Goal: Find specific page/section: Find specific page/section

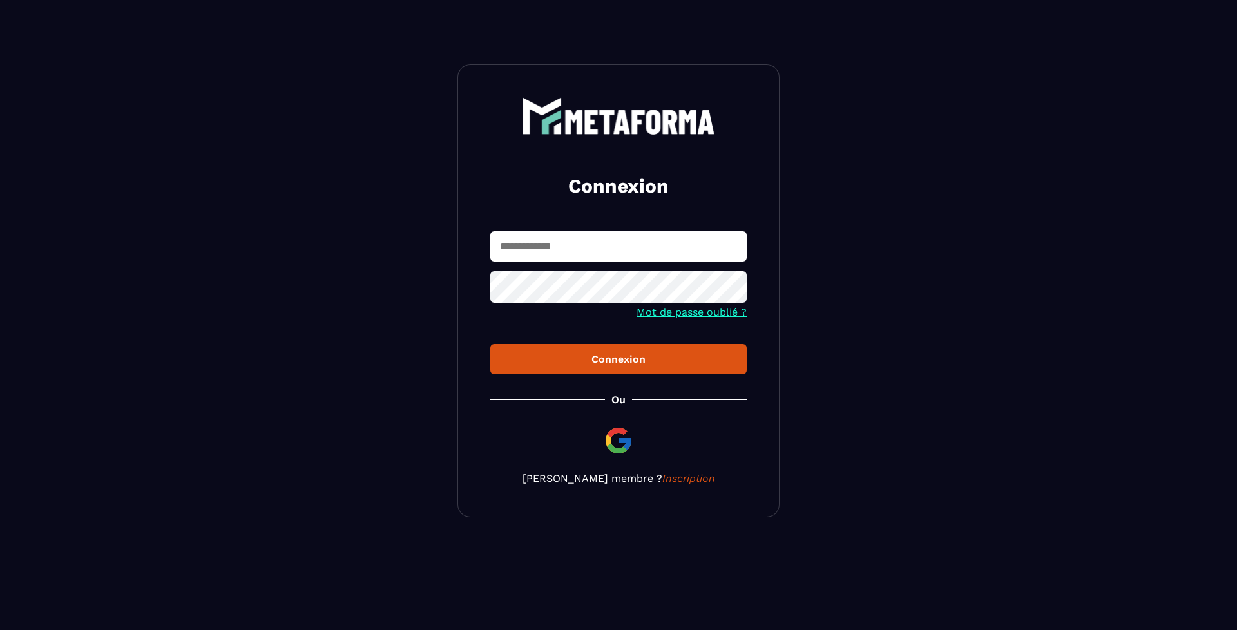
click at [608, 240] on input "text" at bounding box center [618, 246] width 256 height 30
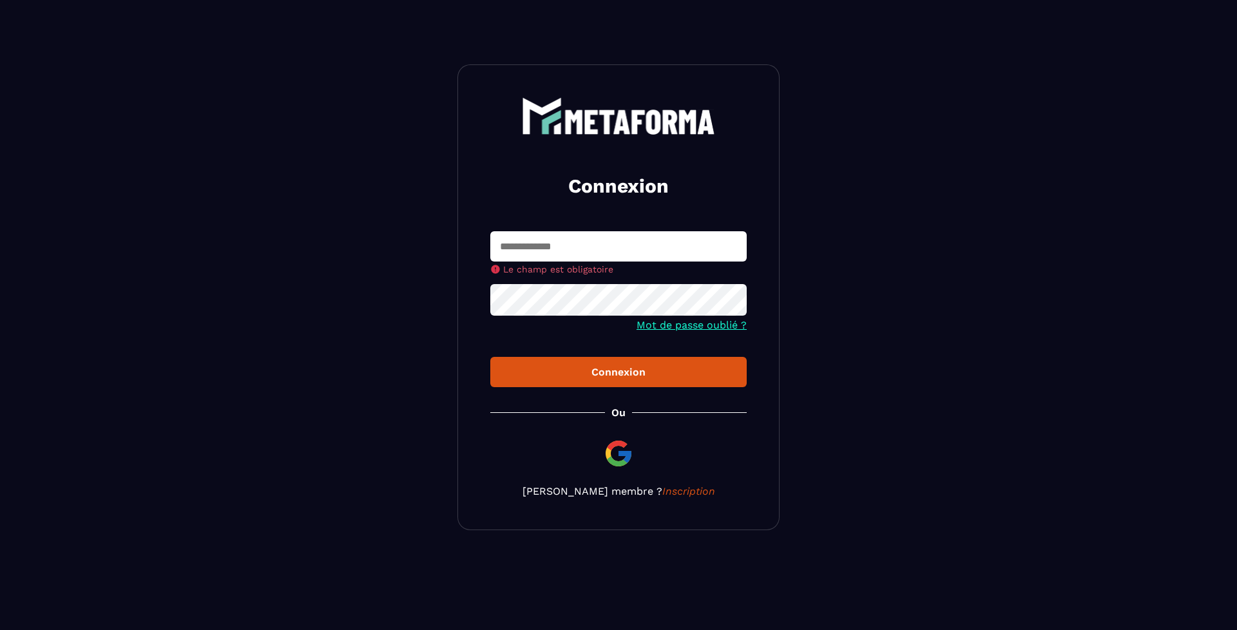
type input "**********"
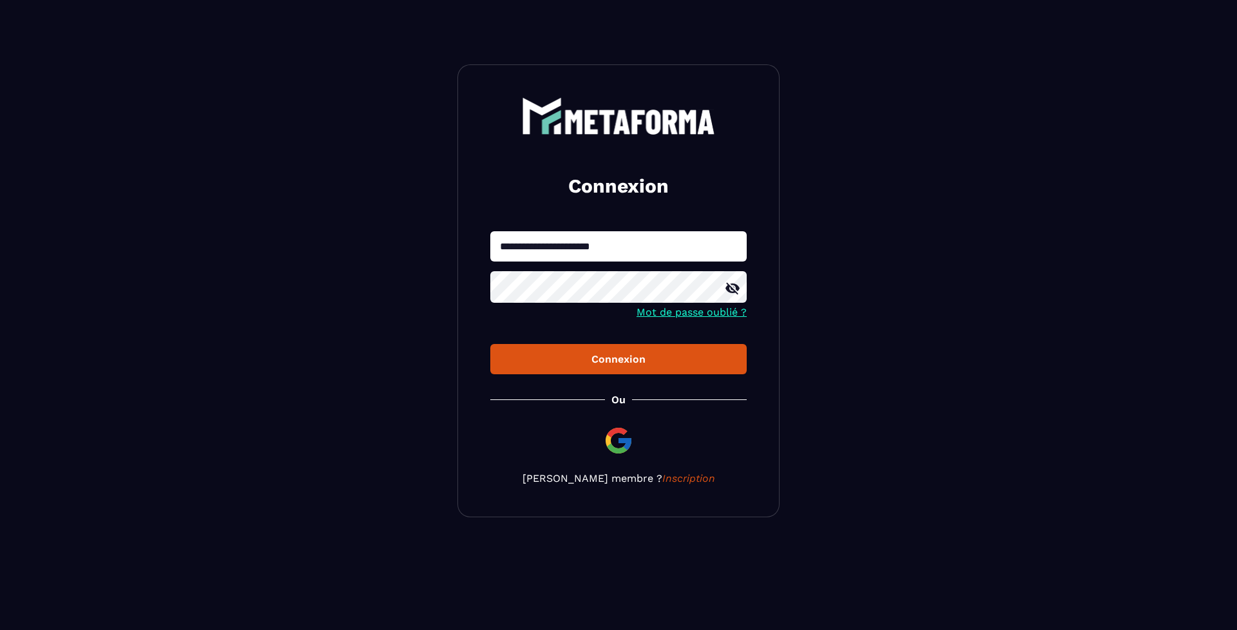
click at [540, 369] on button "Connexion" at bounding box center [618, 359] width 256 height 30
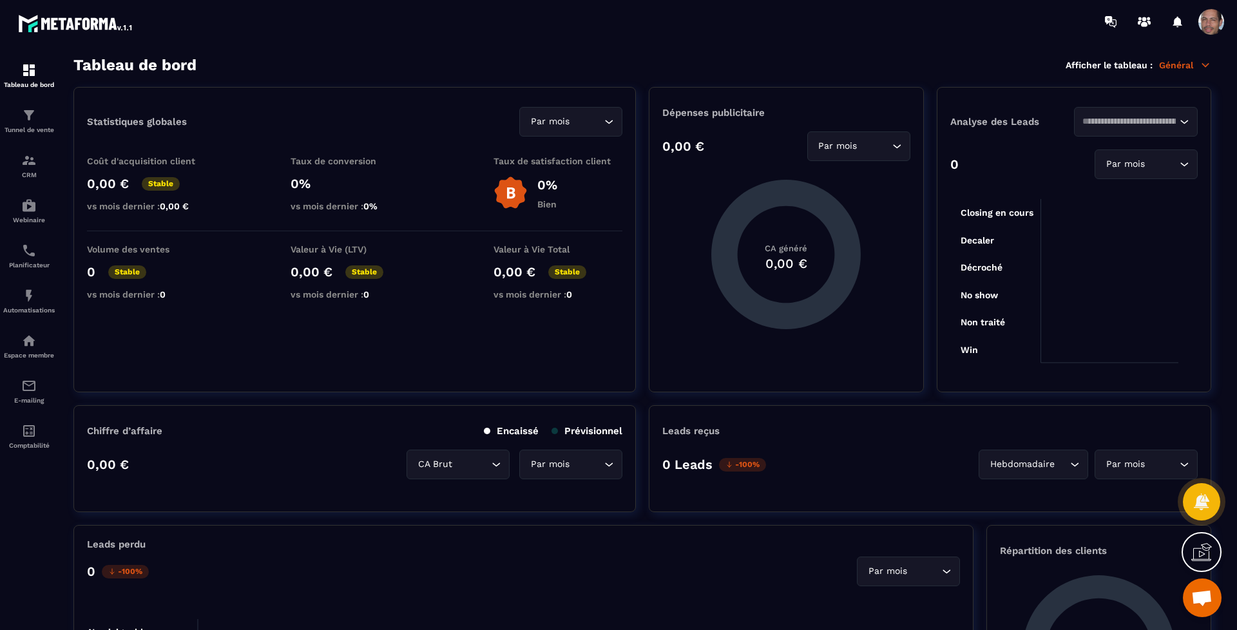
click at [901, 148] on icon "Search for option" at bounding box center [897, 146] width 13 height 13
click at [227, 82] on section "Tableau de bord Afficher le tableau : Général Statistiques globales Par mois Lo…" at bounding box center [643, 343] width 1164 height 575
drag, startPoint x: 104, startPoint y: 122, endPoint x: 271, endPoint y: 132, distance: 167.2
click at [271, 132] on div "Statistiques globales Par mois Loading..." at bounding box center [354, 122] width 535 height 30
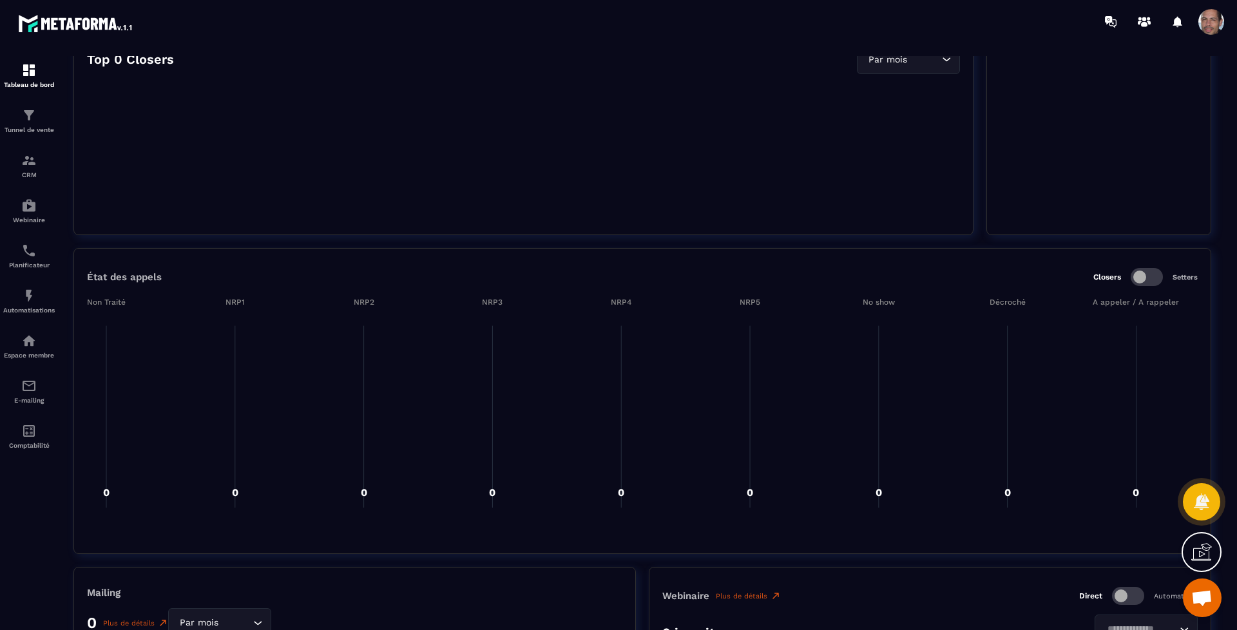
scroll to position [886, 0]
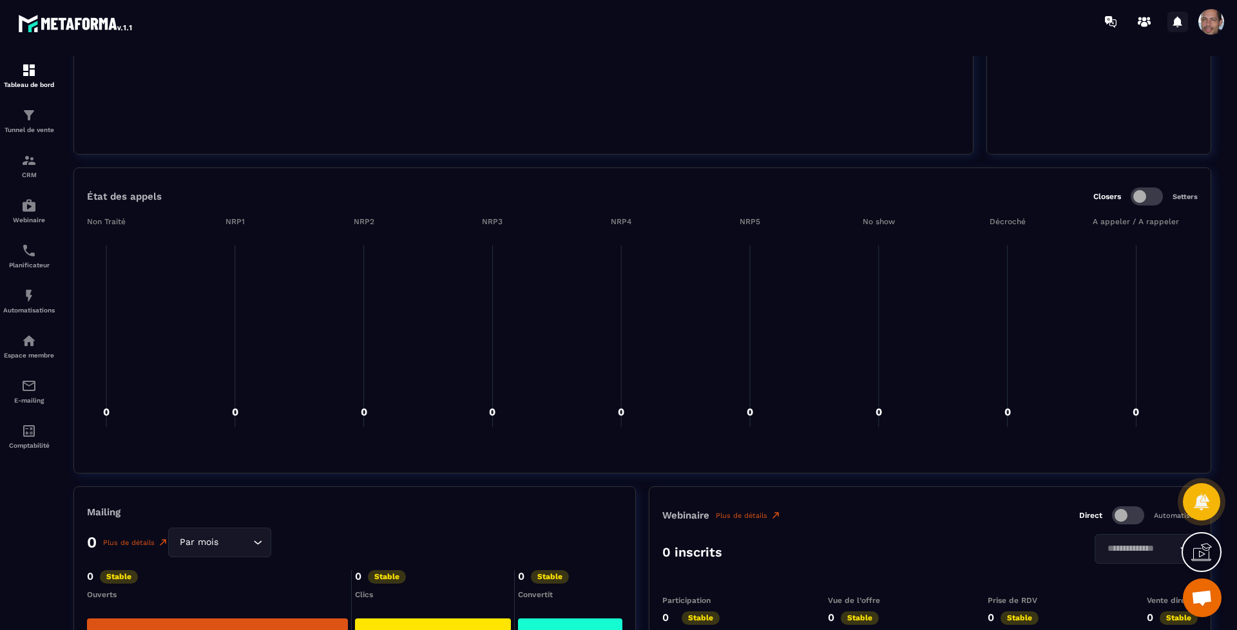
click at [1177, 23] on icon at bounding box center [1177, 21] width 9 height 11
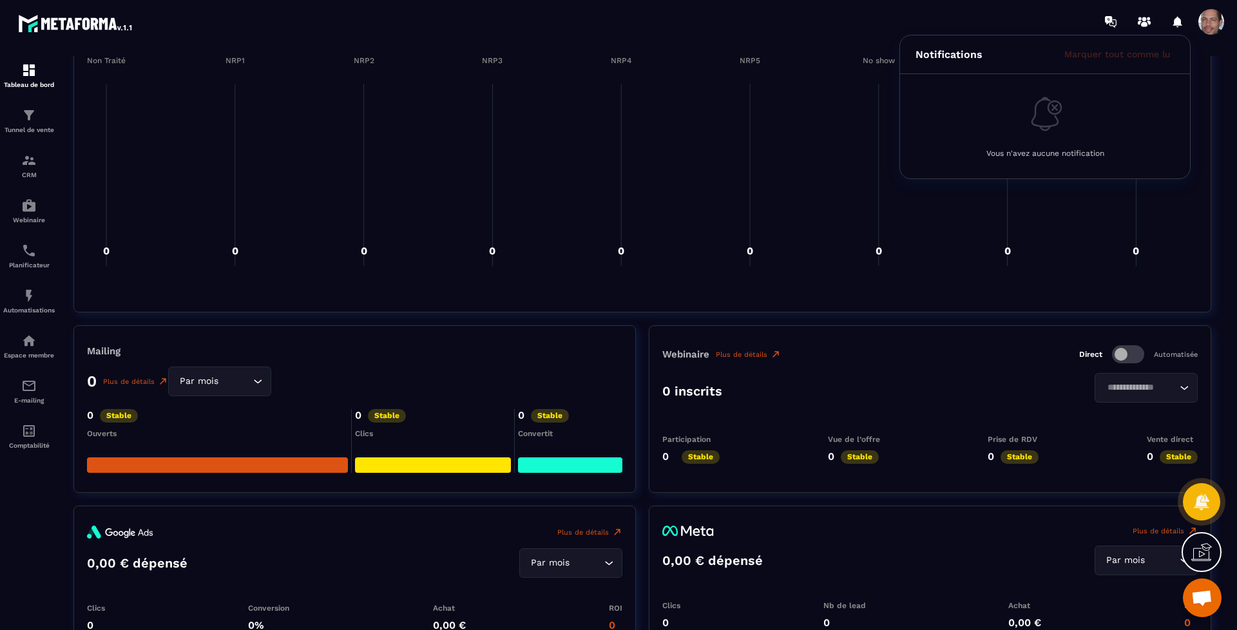
scroll to position [1128, 0]
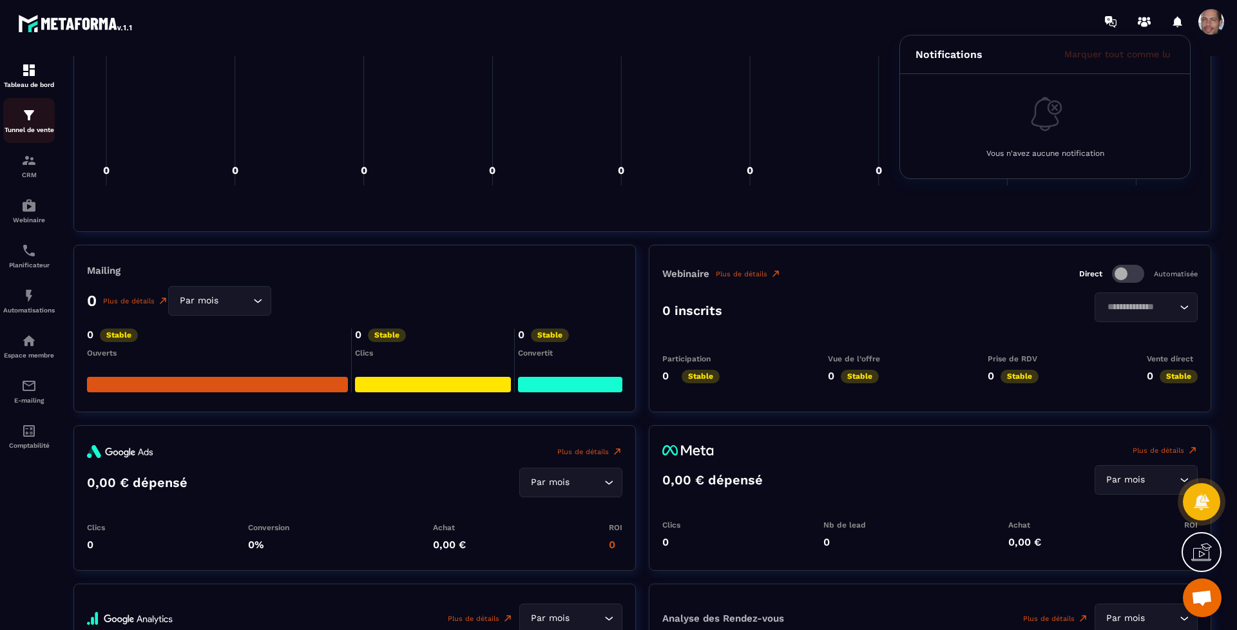
click at [45, 129] on p "Tunnel de vente" at bounding box center [29, 129] width 52 height 7
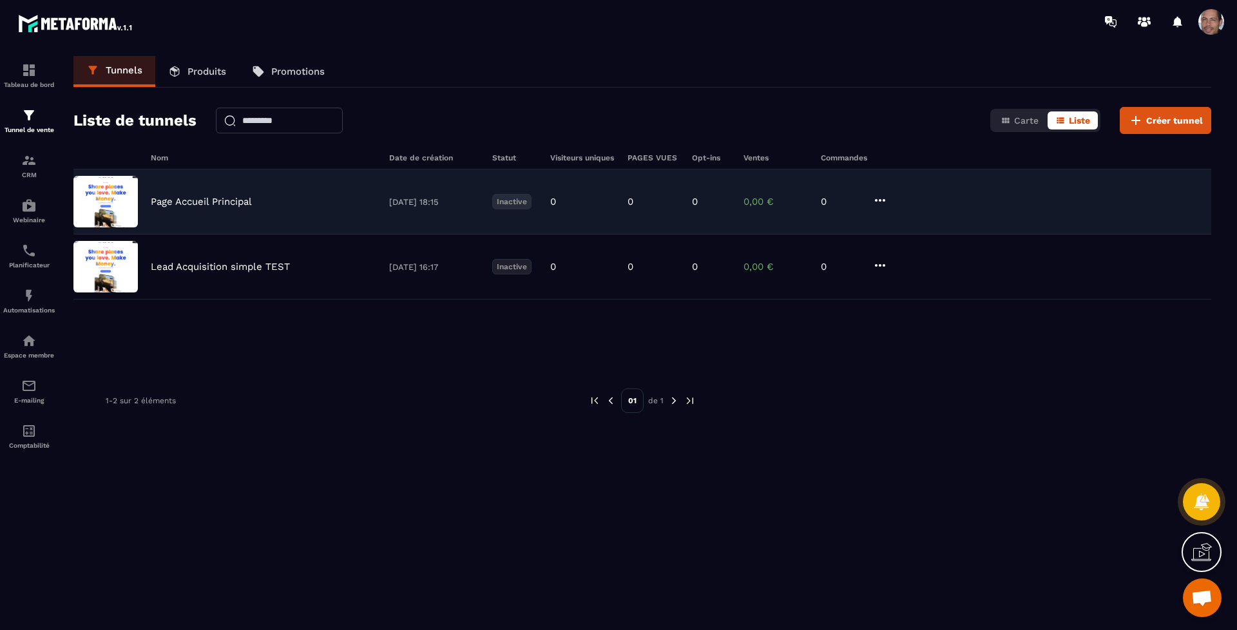
click at [243, 235] on div "Page Accueil Principal [DATE] 18:15 Inactive 0 0 0 0,00 € 0" at bounding box center [642, 267] width 1138 height 65
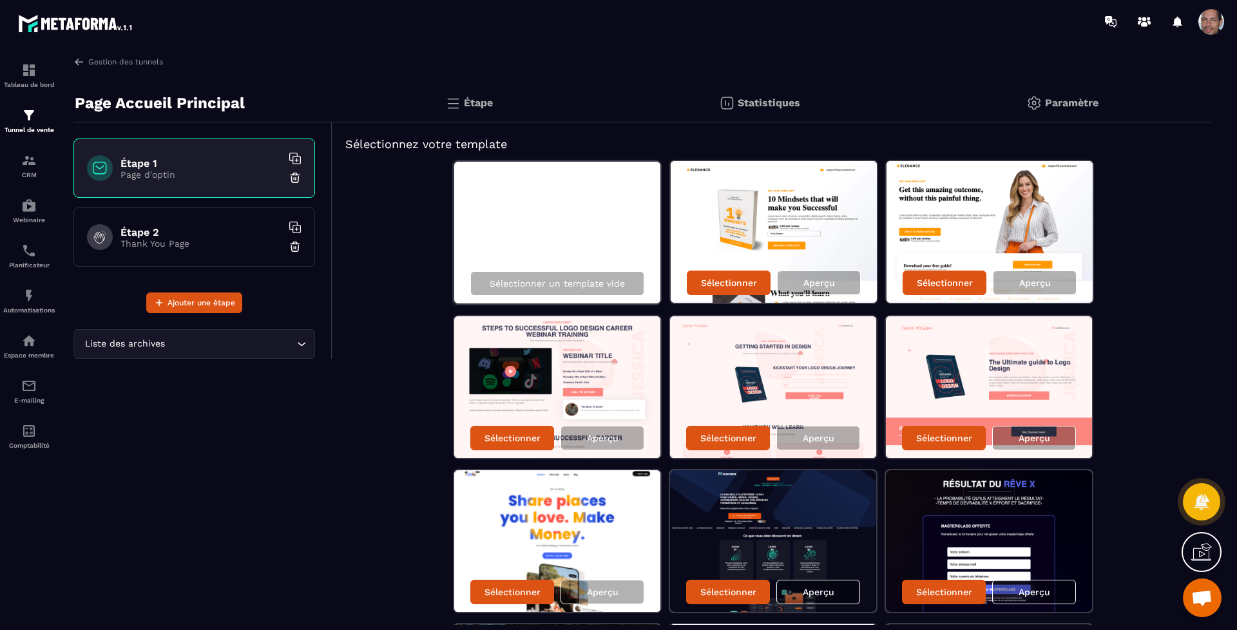
click at [967, 520] on img at bounding box center [989, 541] width 206 height 142
click at [1028, 592] on p "Aperçu" at bounding box center [1035, 592] width 32 height 10
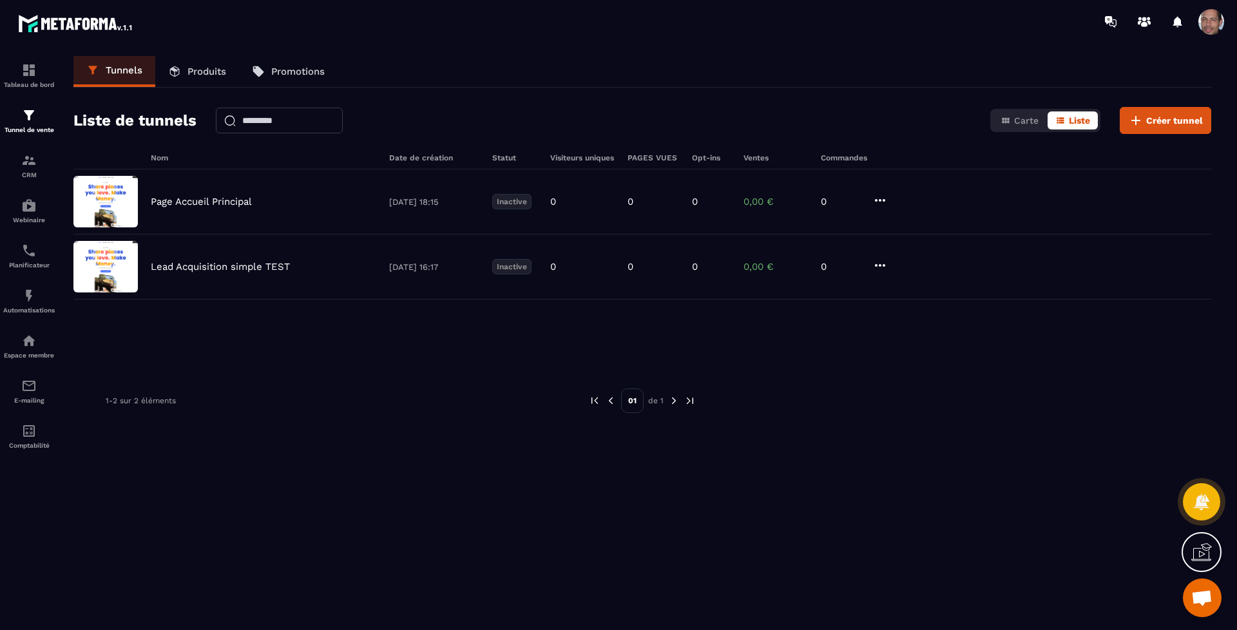
click at [1214, 16] on span at bounding box center [1212, 22] width 26 height 26
